Goal: Find specific page/section: Find specific page/section

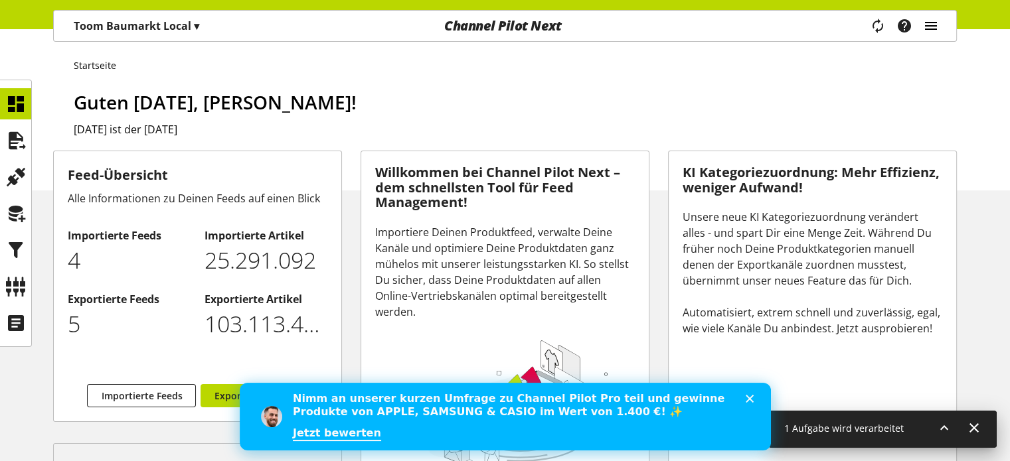
click at [930, 21] on icon "main navigation" at bounding box center [931, 26] width 16 height 24
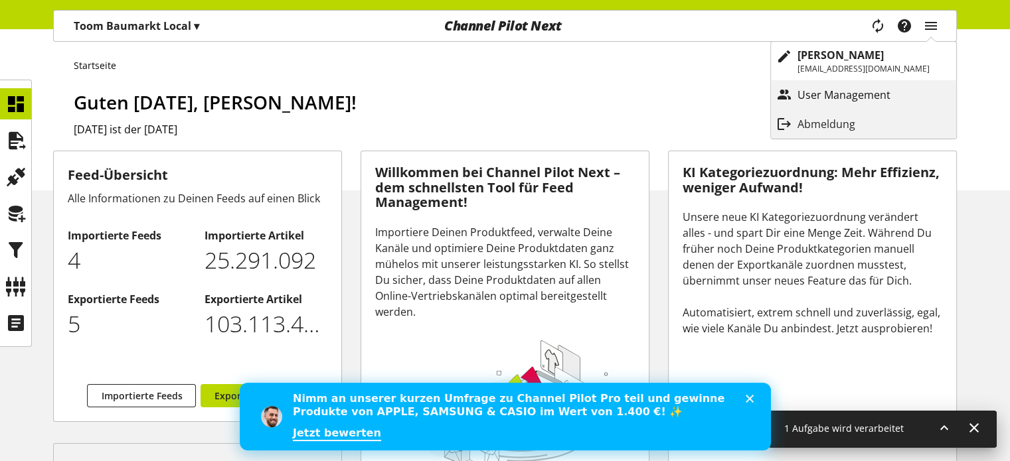
click at [841, 94] on p "User Management" at bounding box center [857, 95] width 120 height 16
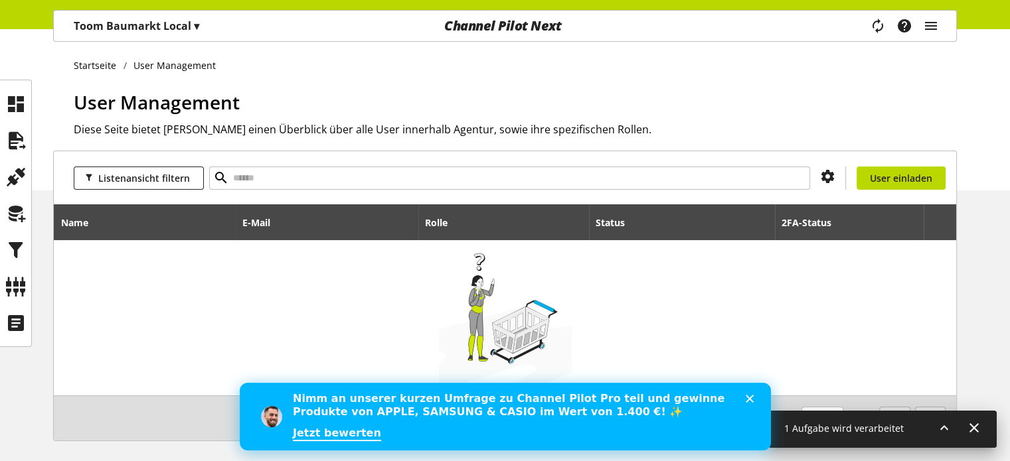
click at [454, 18] on div "Channel Pilot Next" at bounding box center [502, 26] width 302 height 31
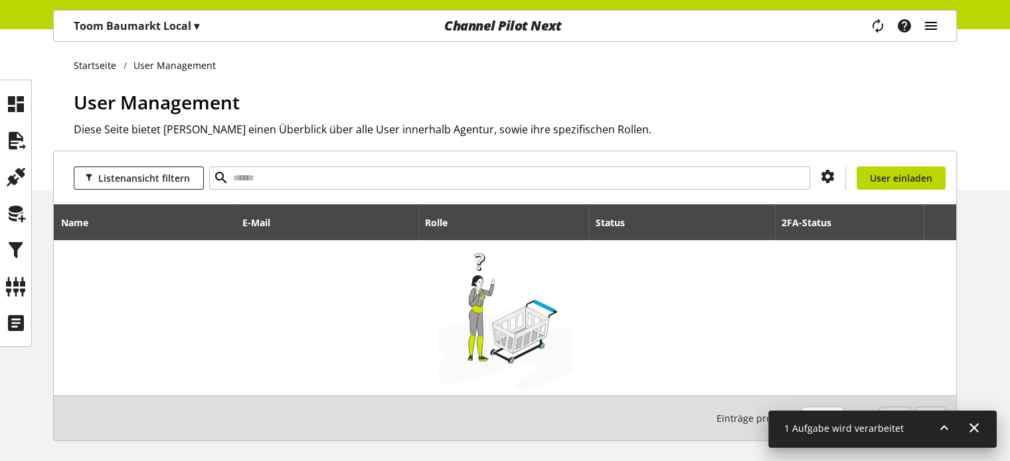
click at [929, 24] on icon "main navigation" at bounding box center [931, 26] width 16 height 24
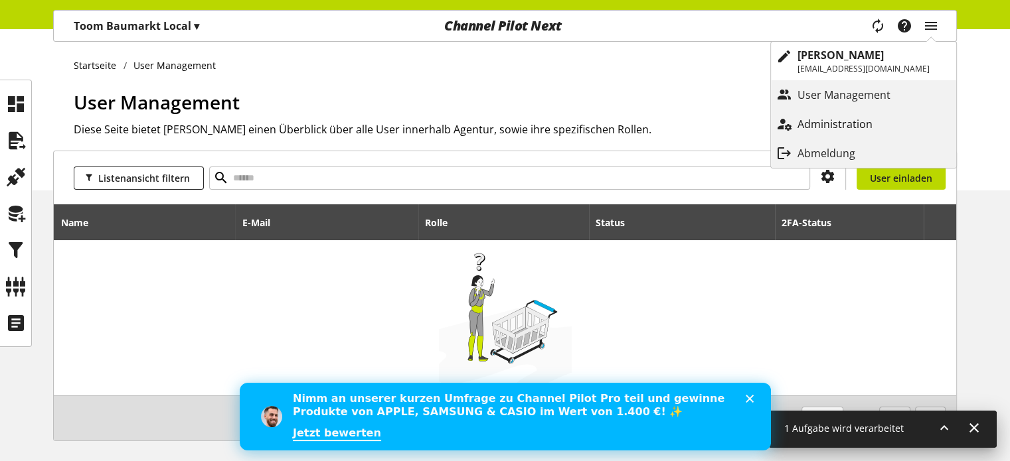
click at [867, 116] on p "Administration" at bounding box center [848, 124] width 102 height 16
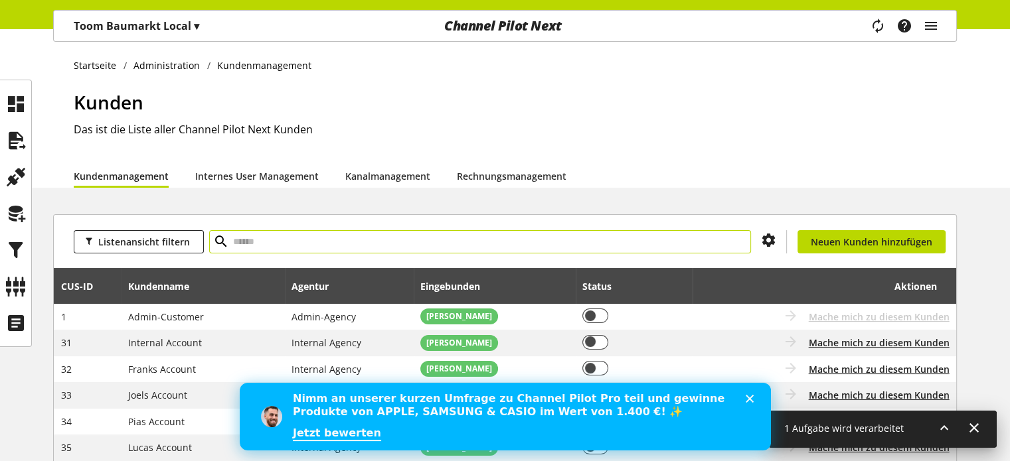
click at [392, 236] on input "text" at bounding box center [480, 241] width 542 height 23
type input "***"
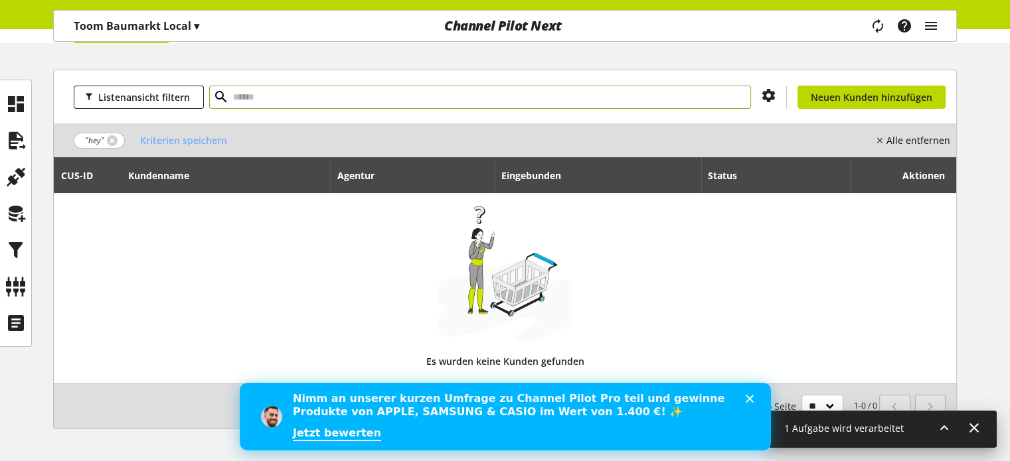
scroll to position [189, 0]
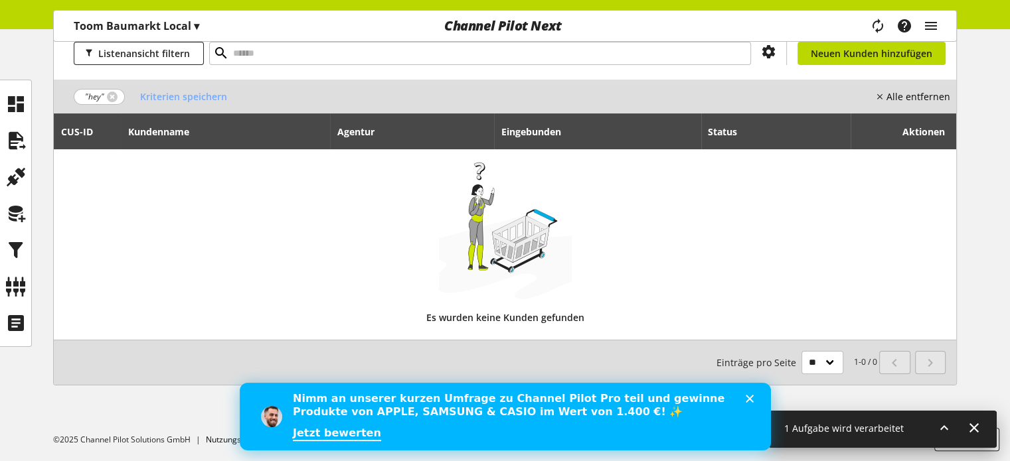
click at [116, 91] on span ""hey"" at bounding box center [99, 97] width 51 height 16
click at [112, 92] on link at bounding box center [112, 97] width 11 height 11
